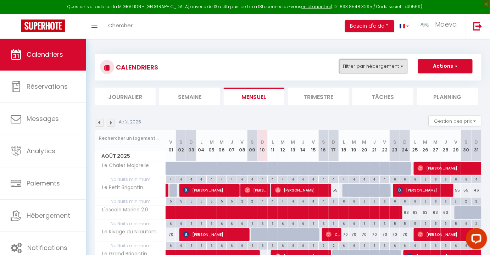
click at [363, 69] on button "Filtrer par hébergement" at bounding box center [373, 66] width 68 height 14
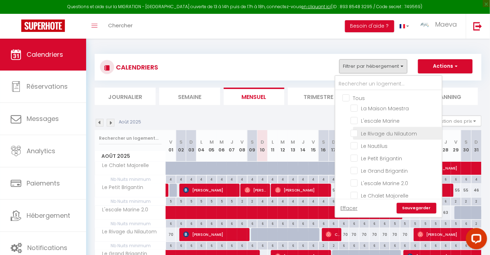
click at [367, 131] on input "Le Rivage du Nilautom" at bounding box center [394, 132] width 89 height 7
checkbox input "true"
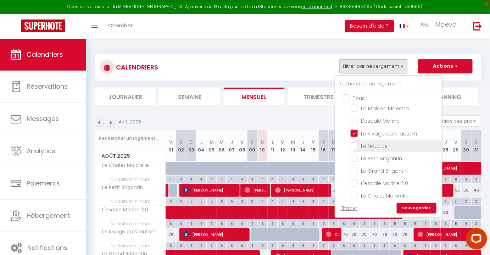
checkbox input "false"
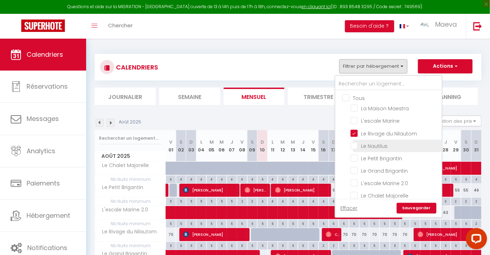
checkbox input "false"
click at [429, 210] on link "Sauvegarder" at bounding box center [417, 208] width 40 height 11
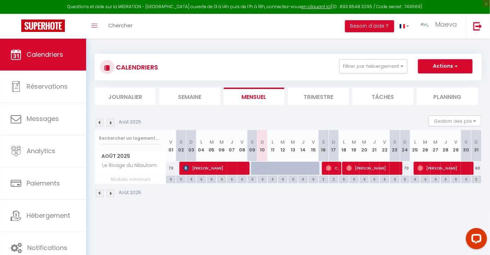
click at [103, 122] on img at bounding box center [100, 123] width 8 height 8
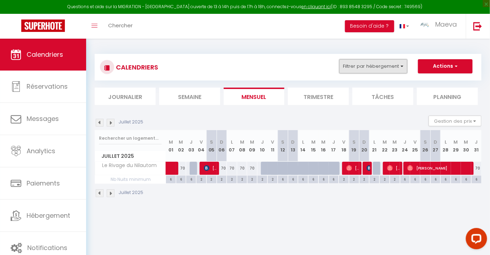
click at [352, 69] on button "Filtrer par hébergement" at bounding box center [373, 66] width 68 height 14
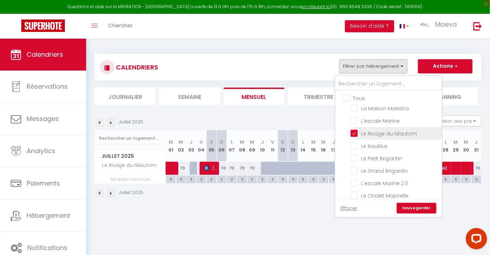
click at [355, 134] on input "Le Rivage du Nilautom" at bounding box center [394, 132] width 89 height 7
checkbox input "false"
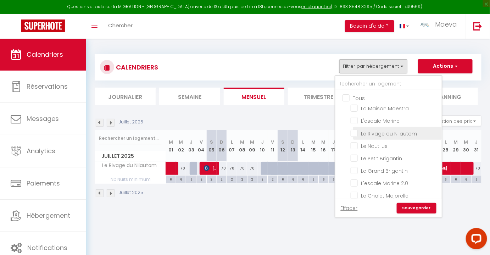
checkbox input "false"
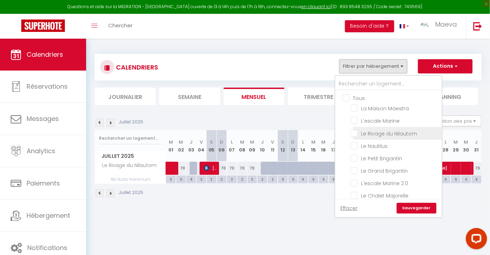
checkbox input "false"
click at [361, 111] on label "La Maison Maestra" at bounding box center [383, 109] width 51 height 8
click at [361, 111] on input "La Maison Maestra" at bounding box center [394, 107] width 89 height 7
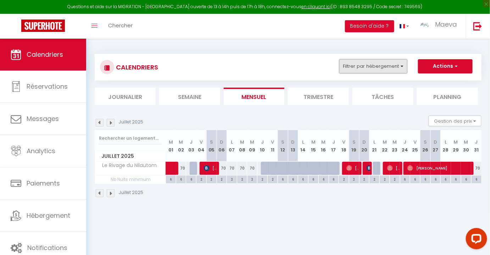
click at [352, 62] on button "Filtrer par hébergement" at bounding box center [373, 66] width 68 height 14
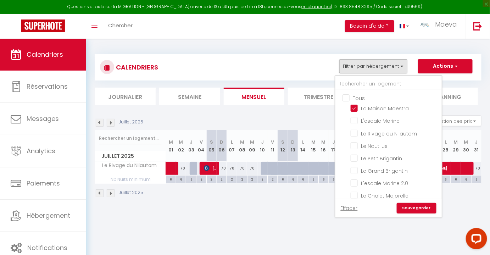
click at [416, 209] on link "Sauvegarder" at bounding box center [417, 208] width 40 height 11
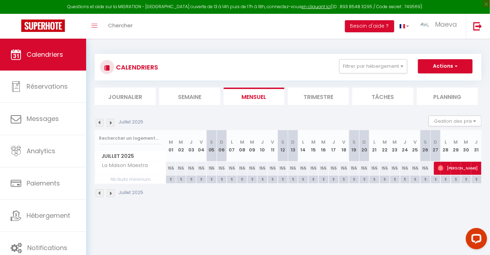
click at [111, 126] on div "[DATE] Gestion des prix Nb Nuits minimum Règles Disponibilité" at bounding box center [288, 123] width 387 height 15
click at [108, 122] on img at bounding box center [111, 123] width 8 height 8
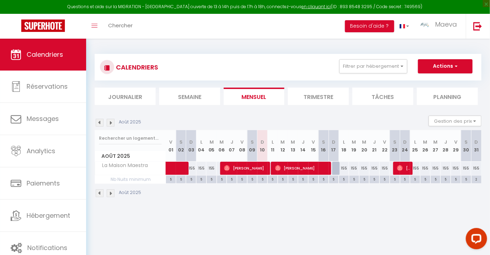
click at [101, 125] on img at bounding box center [100, 123] width 8 height 8
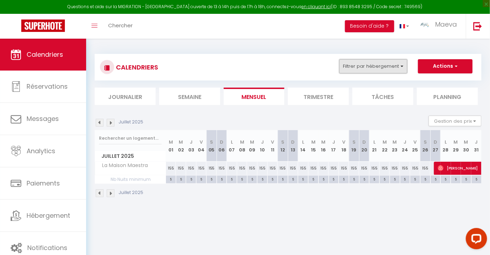
click at [350, 68] on button "Filtrer par hébergement" at bounding box center [373, 66] width 68 height 14
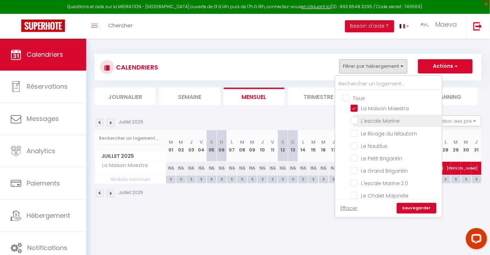
click at [358, 117] on input "L'escale Marine" at bounding box center [394, 120] width 89 height 7
checkbox input "true"
checkbox input "false"
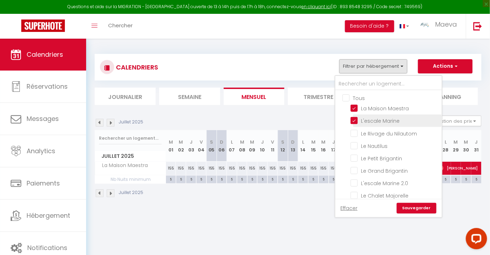
checkbox input "false"
click at [353, 104] on input "La Maison Maestra" at bounding box center [394, 107] width 89 height 7
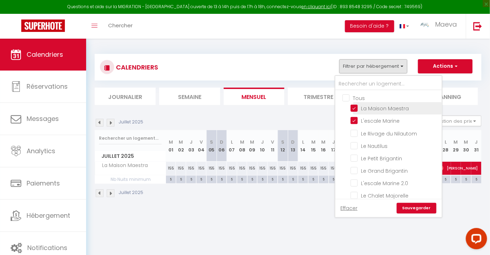
checkbox input "false"
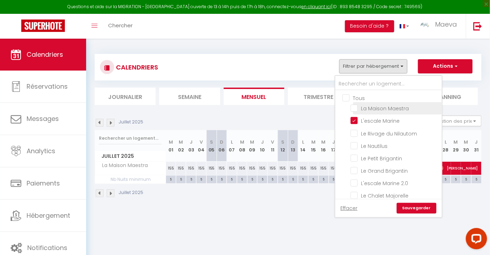
checkbox input "false"
click at [356, 179] on input "L'escale Marine 2.0" at bounding box center [394, 182] width 89 height 7
checkbox input "true"
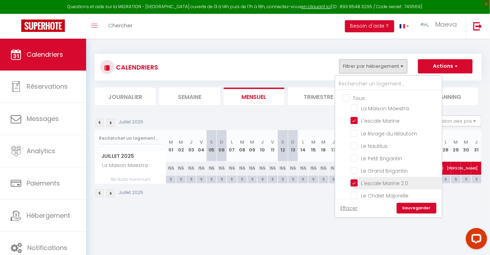
checkbox input "false"
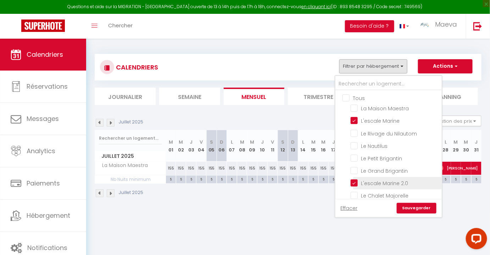
checkbox input "false"
click at [424, 209] on link "Sauvegarder" at bounding box center [417, 208] width 40 height 11
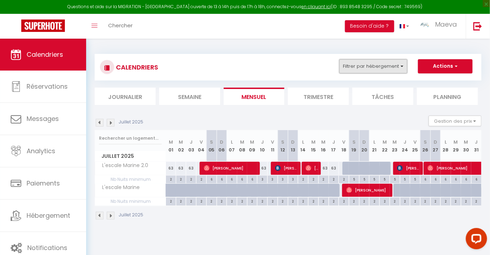
click at [350, 65] on button "Filtrer par hébergement" at bounding box center [373, 66] width 68 height 14
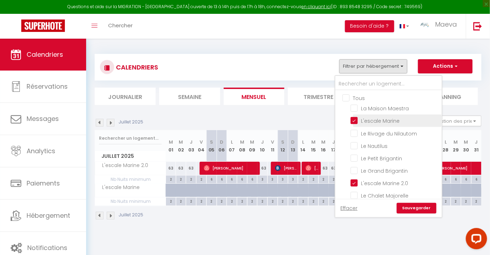
click at [354, 118] on input "L'escale Marine" at bounding box center [394, 120] width 89 height 7
checkbox input "false"
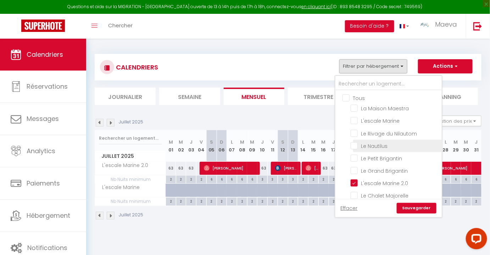
checkbox input "false"
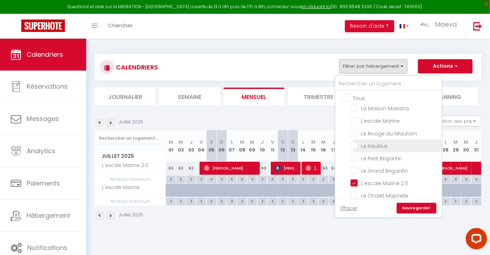
checkbox input "false"
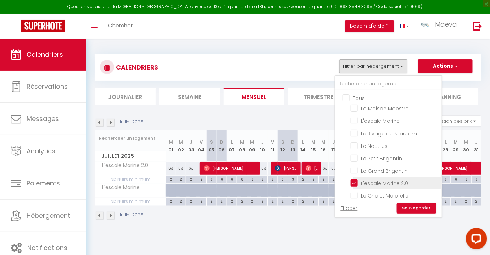
click at [354, 181] on input "L'escale Marine 2.0" at bounding box center [394, 182] width 89 height 7
checkbox input "false"
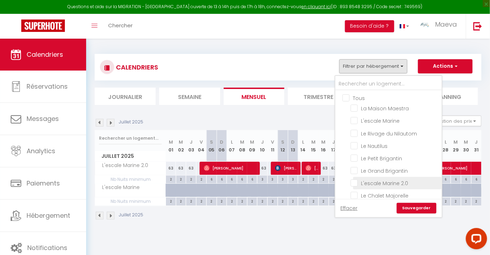
checkbox input "false"
click at [354, 168] on input "Le Grand Brigantin" at bounding box center [394, 170] width 89 height 7
checkbox input "true"
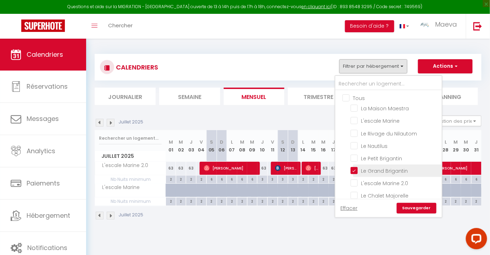
checkbox input "false"
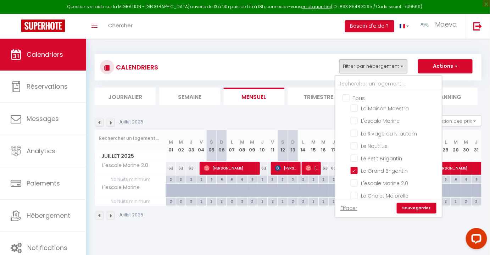
click at [419, 203] on link "Sauvegarder" at bounding box center [417, 208] width 40 height 11
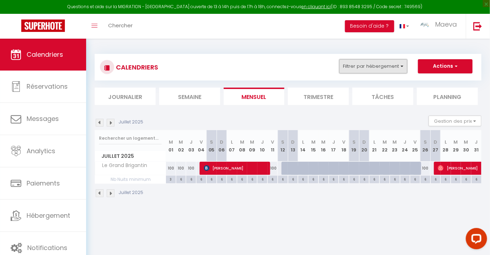
click at [355, 73] on button "Filtrer par hébergement" at bounding box center [373, 66] width 68 height 14
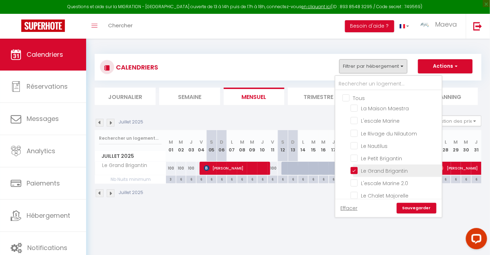
click at [357, 170] on input "Le Grand Brigantin" at bounding box center [394, 170] width 89 height 7
checkbox input "false"
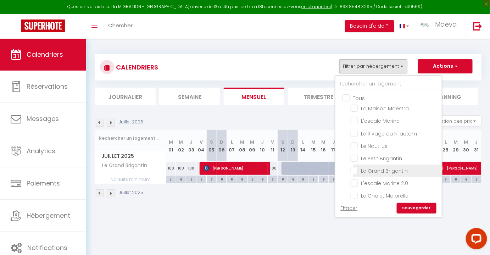
checkbox input "false"
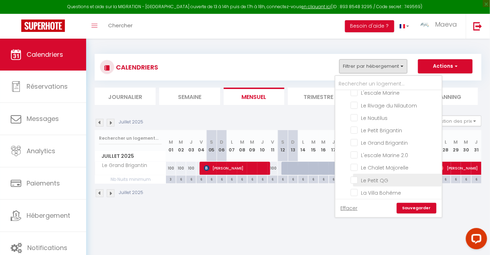
click at [366, 181] on li "Le Petit QG" at bounding box center [397, 180] width 89 height 12
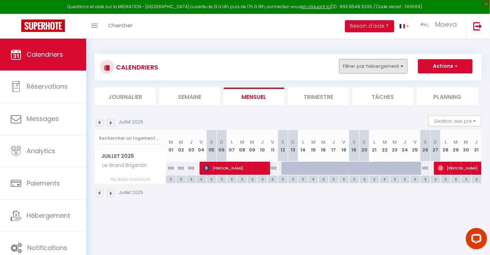
click at [360, 65] on button "Filtrer par hébergement" at bounding box center [373, 66] width 68 height 14
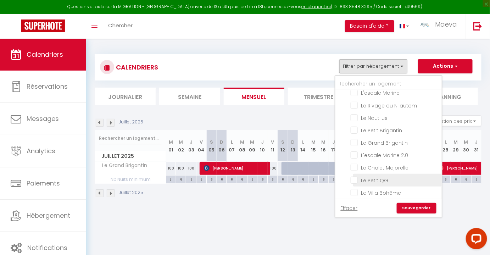
click at [355, 176] on input "Le Petit QG" at bounding box center [394, 179] width 89 height 7
checkbox input "true"
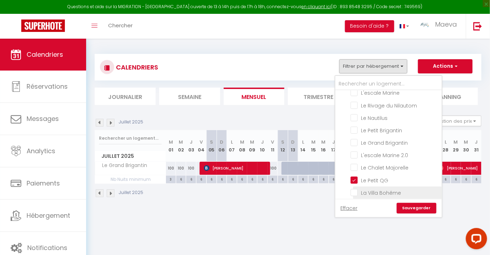
checkbox input "false"
click at [416, 208] on link "Sauvegarder" at bounding box center [417, 208] width 40 height 11
